Goal: Transaction & Acquisition: Purchase product/service

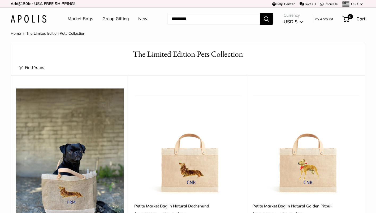
click at [22, 64] on button "Find Yours" at bounding box center [31, 67] width 25 height 7
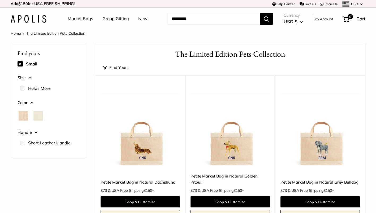
click at [80, 17] on link "Market Bags" at bounding box center [80, 19] width 25 height 8
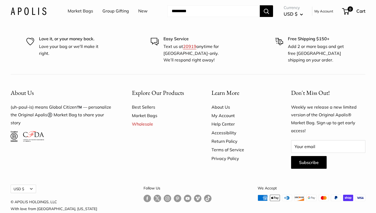
scroll to position [3102, 0]
